Goal: Transaction & Acquisition: Purchase product/service

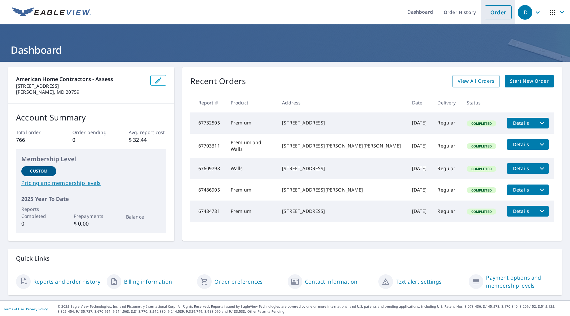
click at [497, 16] on link "Order" at bounding box center [497, 12] width 27 height 14
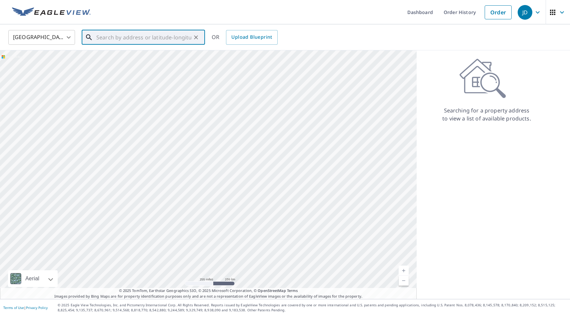
click at [152, 38] on input "text" at bounding box center [143, 37] width 95 height 19
paste input "[STREET_ADDRESS] • [GEOGRAPHIC_DATA], MD 20772"
type input "[STREET_ADDRESS] • [GEOGRAPHIC_DATA], MD 20772"
click at [125, 38] on input "[STREET_ADDRESS] • [GEOGRAPHIC_DATA], MD 20772" at bounding box center [143, 37] width 95 height 19
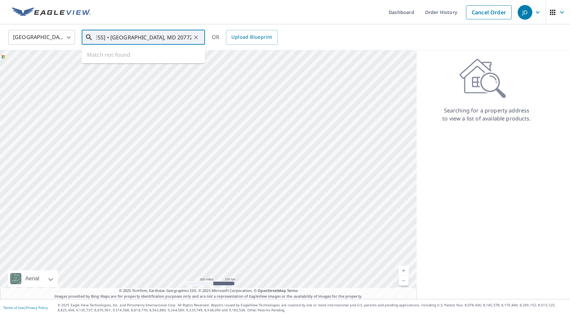
click at [125, 38] on input "[STREET_ADDRESS] • [GEOGRAPHIC_DATA], MD 20772" at bounding box center [143, 37] width 95 height 19
click at [244, 39] on span "Upload Blueprint" at bounding box center [251, 37] width 41 height 8
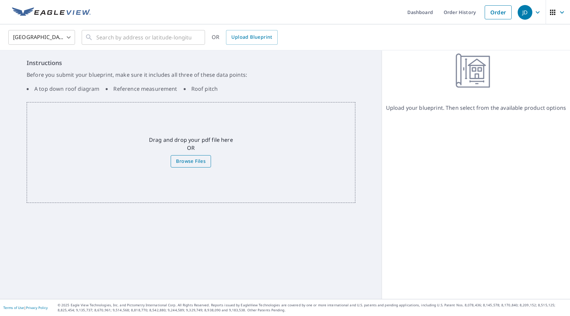
click at [195, 160] on span "Browse Files" at bounding box center [191, 161] width 30 height 8
click at [0, 0] on input "Browse Files" at bounding box center [0, 0] width 0 height 0
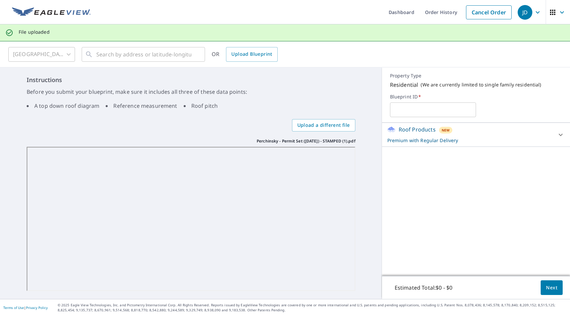
click at [546, 131] on div "Roof Products New Premium with Regular Delivery" at bounding box center [469, 134] width 165 height 18
click at [471, 229] on div "Roof Products New Premium with Regular Delivery Premium $21 - $63 Delivery Regu…" at bounding box center [476, 199] width 188 height 153
click at [541, 287] on button "Next" at bounding box center [551, 287] width 22 height 15
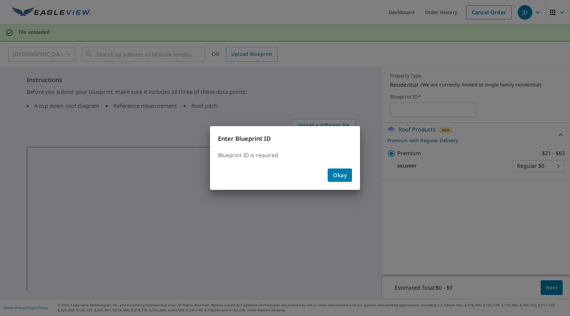
click at [350, 176] on button "Okay" at bounding box center [340, 174] width 24 height 13
